Goal: Task Accomplishment & Management: Use online tool/utility

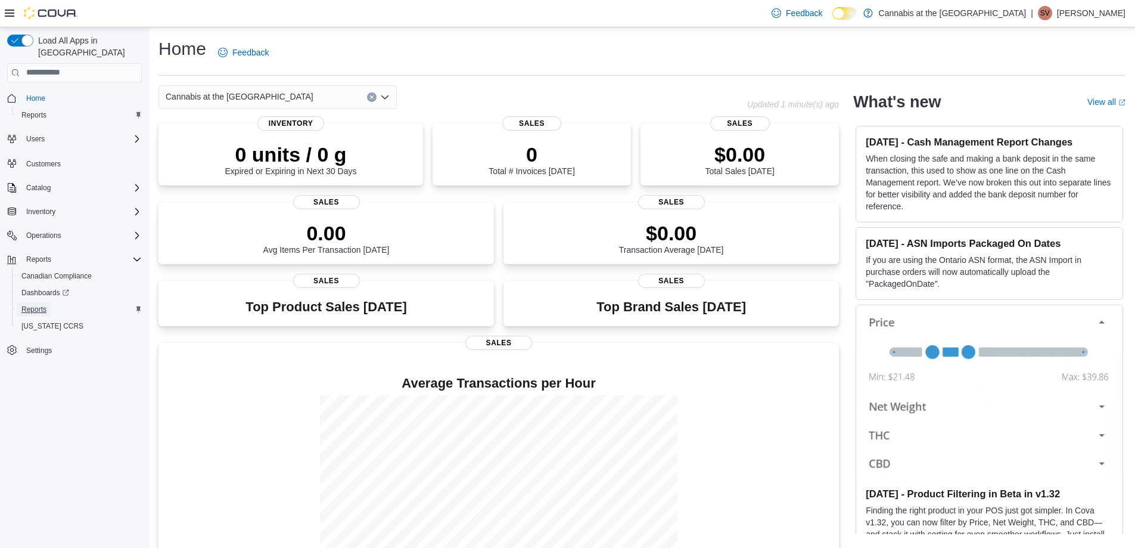
click at [31, 305] on span "Reports" at bounding box center [33, 310] width 25 height 10
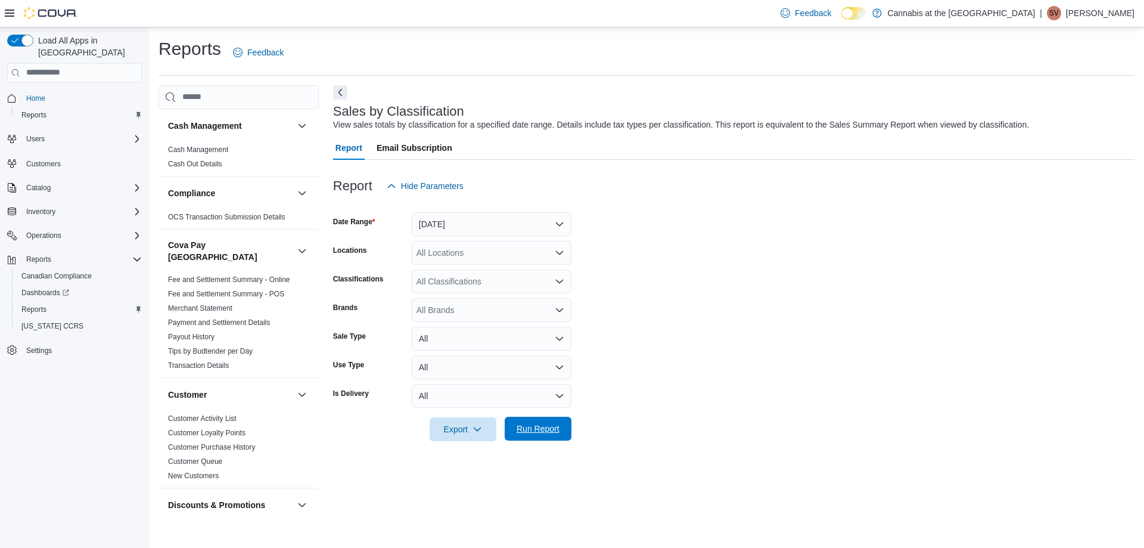
click at [533, 428] on span "Run Report" at bounding box center [538, 429] width 43 height 12
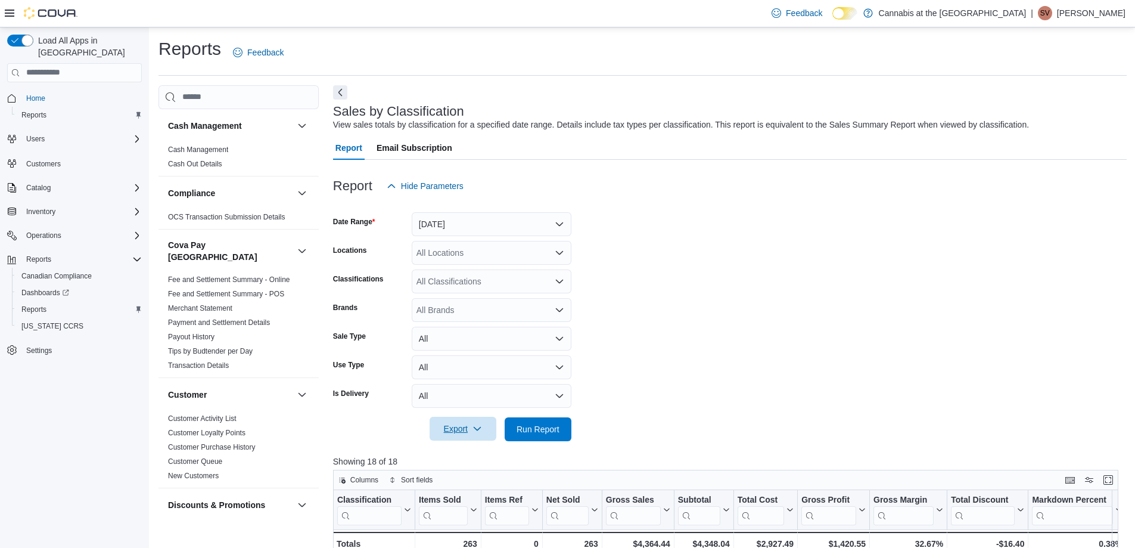
click at [453, 423] on span "Export" at bounding box center [463, 429] width 52 height 24
click at [455, 452] on span "Export to Excel" at bounding box center [465, 453] width 54 height 10
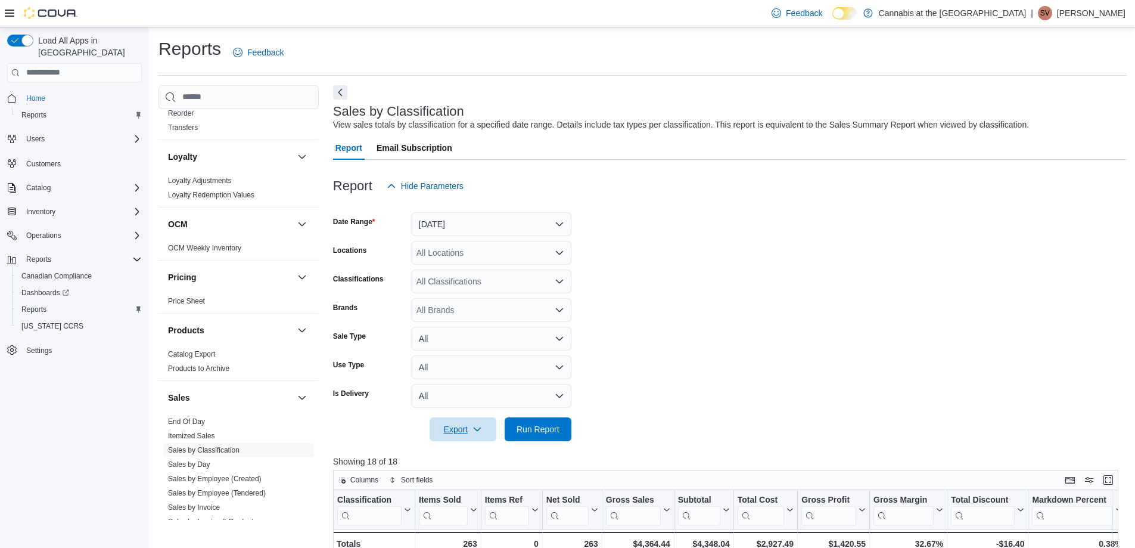
scroll to position [715, 0]
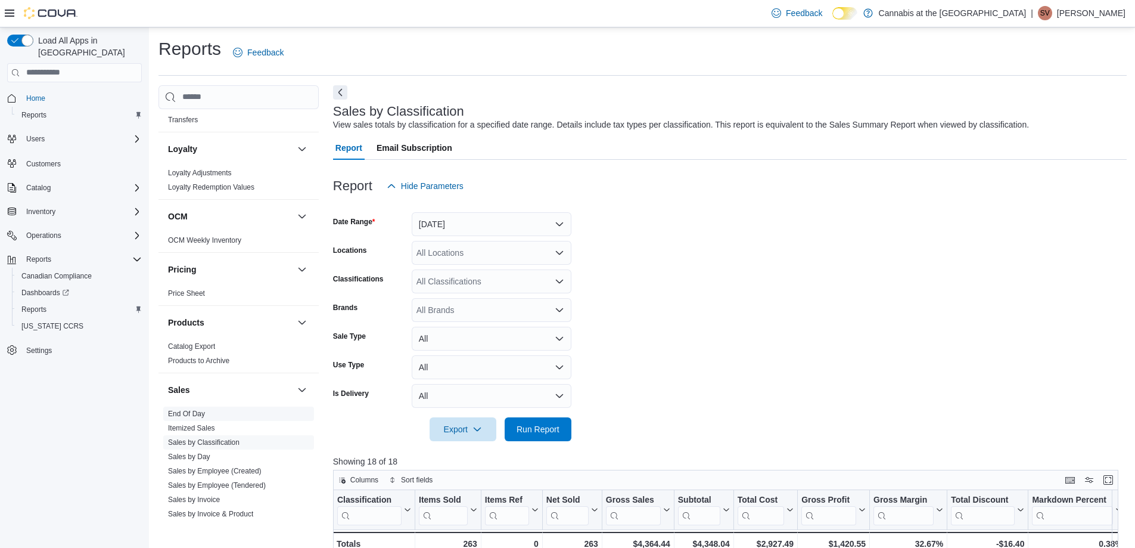
click at [191, 409] on link "End Of Day" at bounding box center [186, 413] width 37 height 8
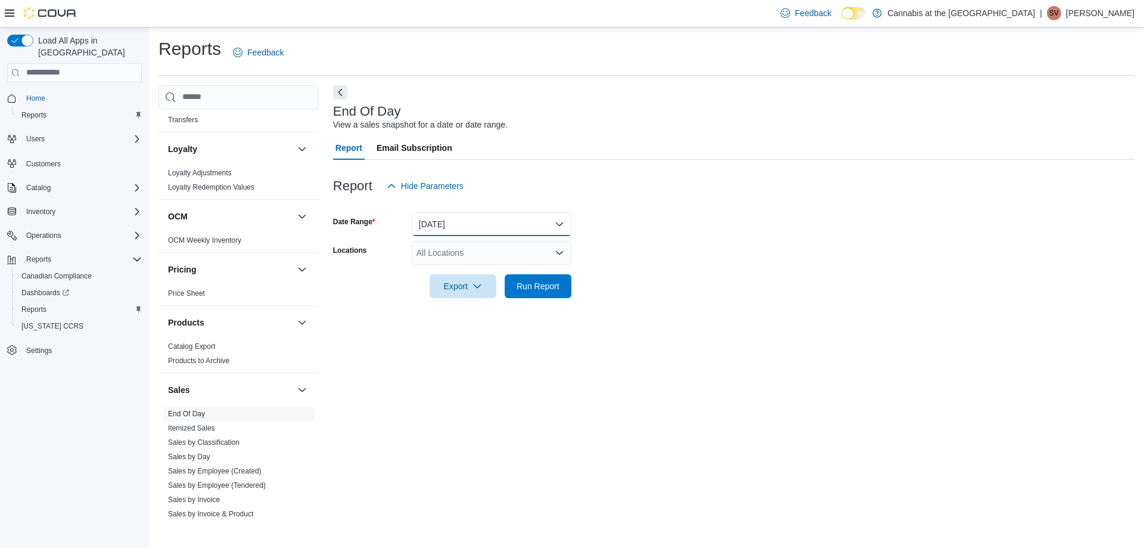
click at [478, 221] on button "Today" at bounding box center [492, 224] width 160 height 24
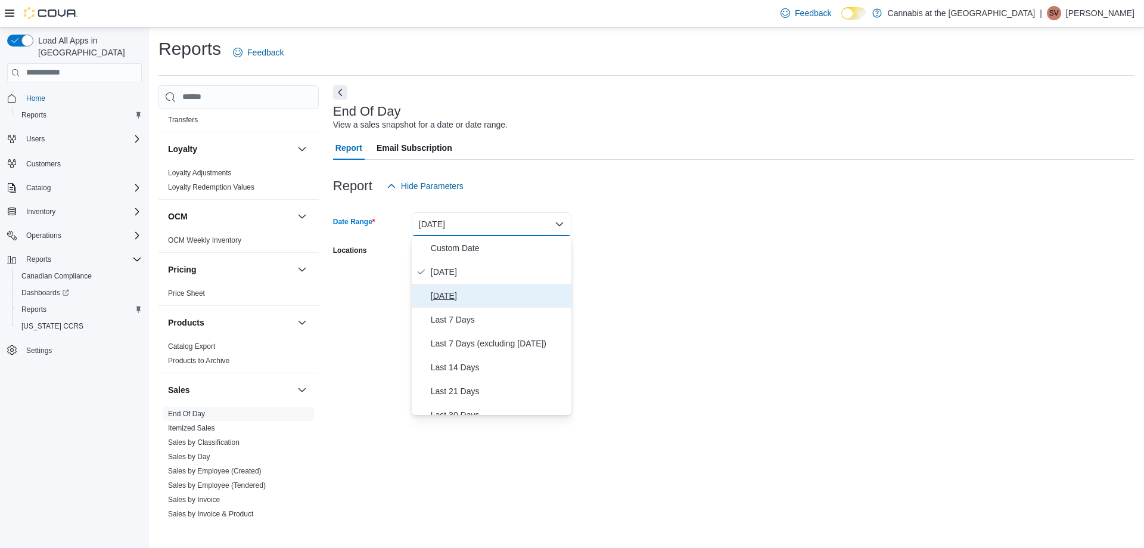
click at [442, 293] on span "Yesterday" at bounding box center [499, 295] width 136 height 14
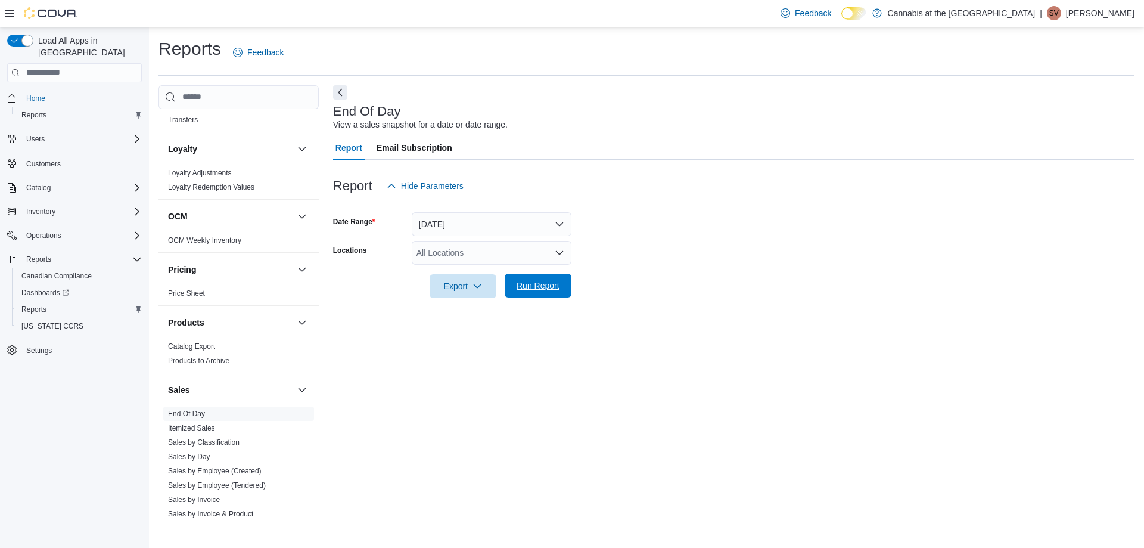
click at [545, 278] on span "Run Report" at bounding box center [538, 286] width 52 height 24
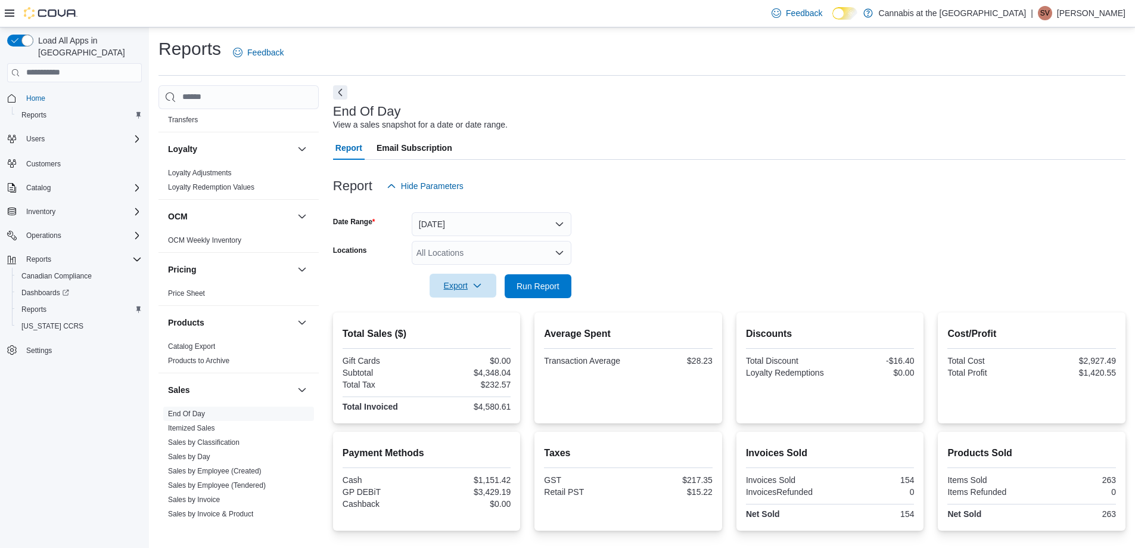
click at [457, 283] on span "Export" at bounding box center [463, 286] width 52 height 24
click at [462, 331] on span "Export to Pdf" at bounding box center [465, 334] width 54 height 10
